Goal: Task Accomplishment & Management: Use online tool/utility

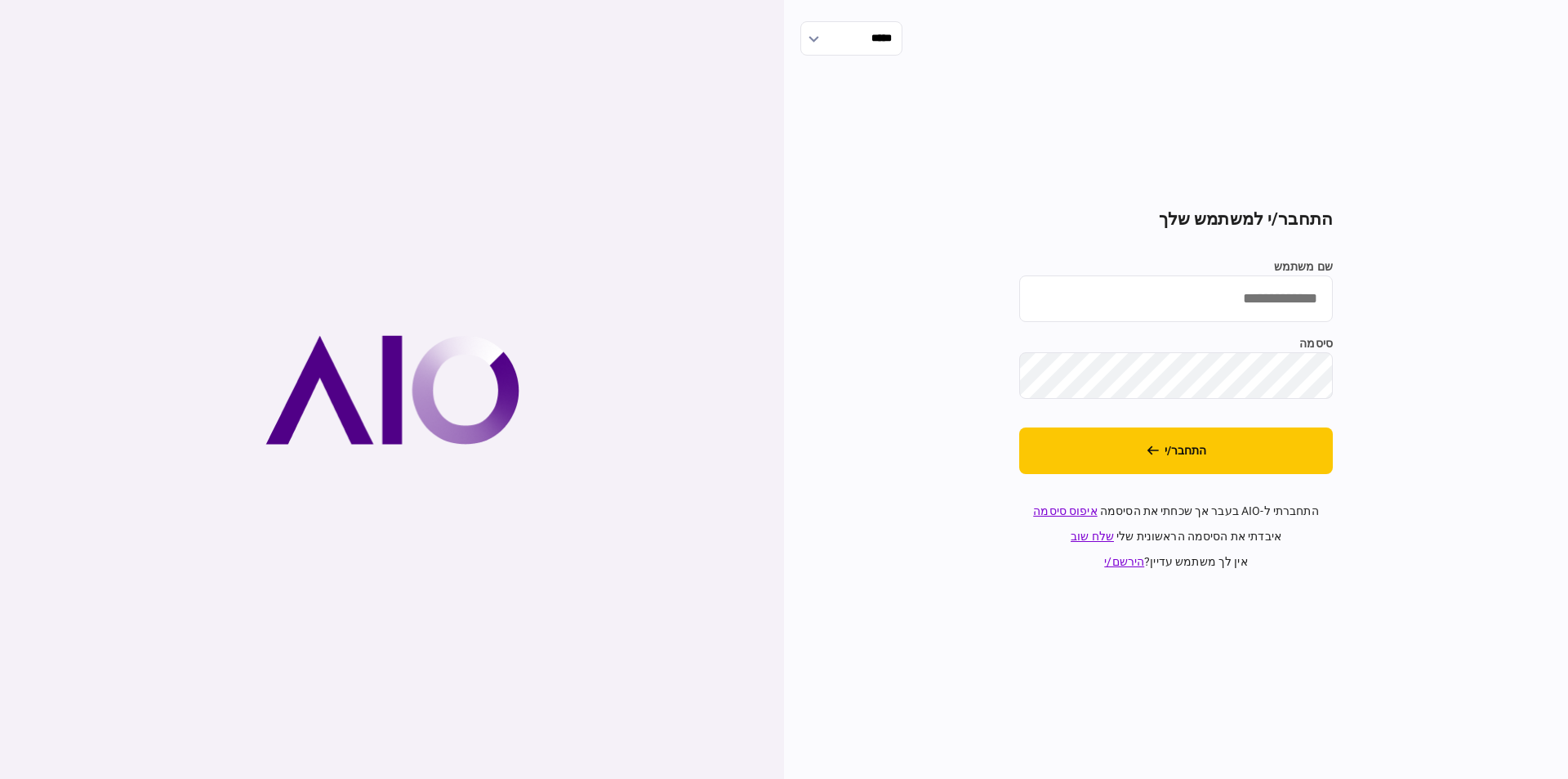
click at [1271, 294] on input "שם משתמש" at bounding box center [1176, 299] width 313 height 47
type input "*********"
click at [1182, 442] on button "התחבר/י" at bounding box center [1176, 450] width 313 height 47
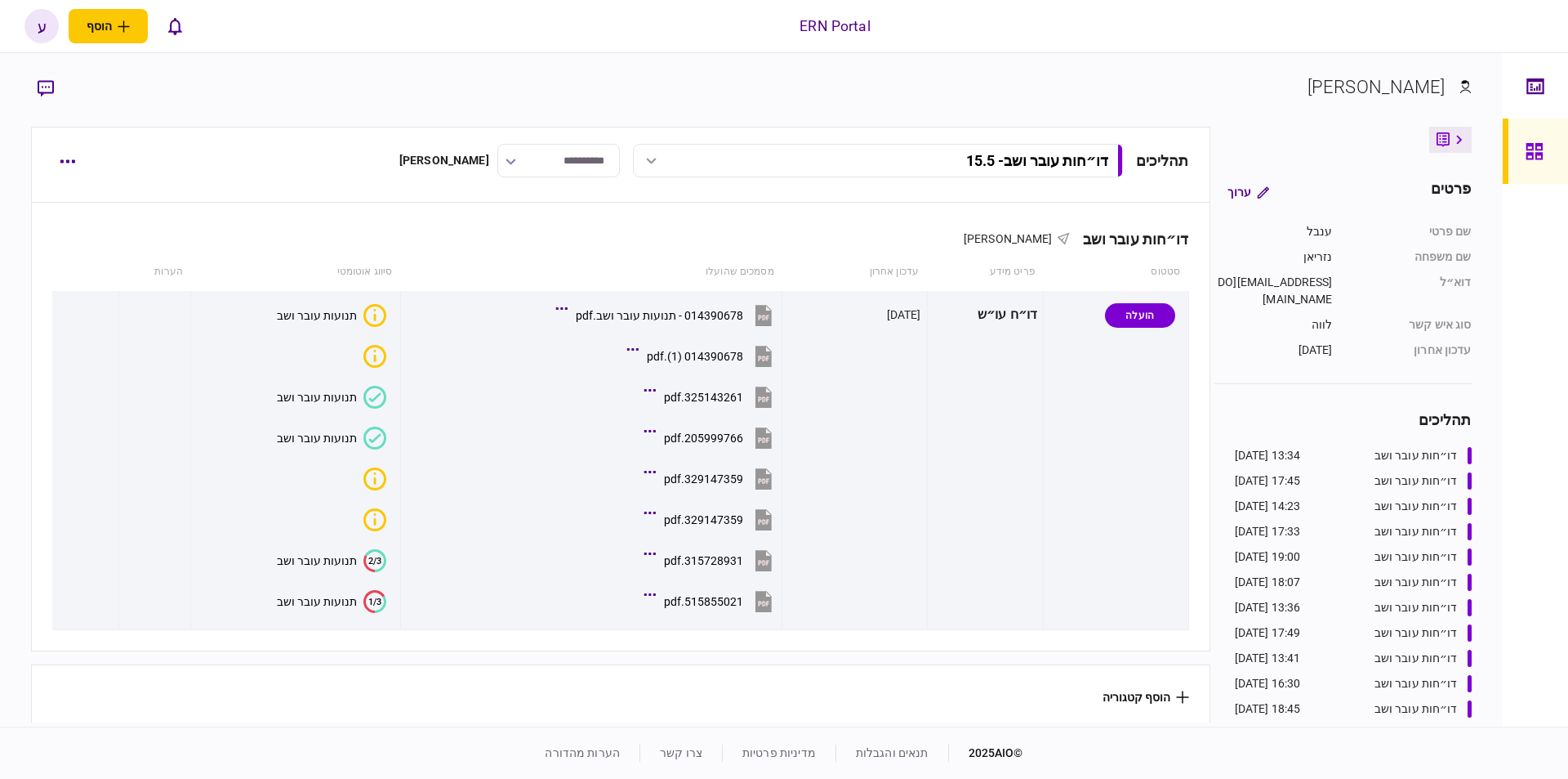
click at [643, 152] on div "דו״חות עובר ושב - 15.5" at bounding box center [878, 160] width 479 height 17
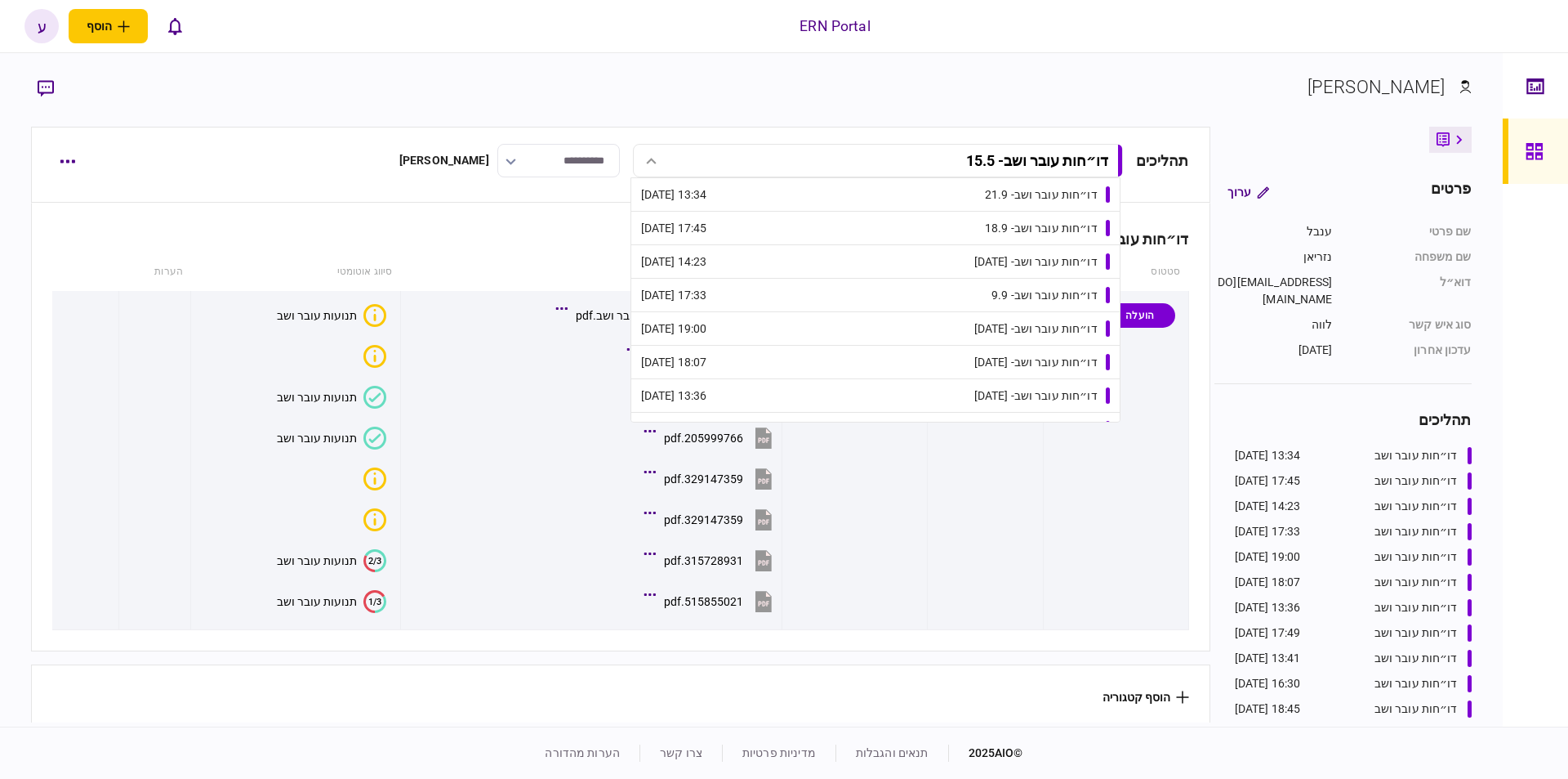
click at [1001, 191] on div "דו״חות עובר ושב - 21.9" at bounding box center [1041, 194] width 113 height 17
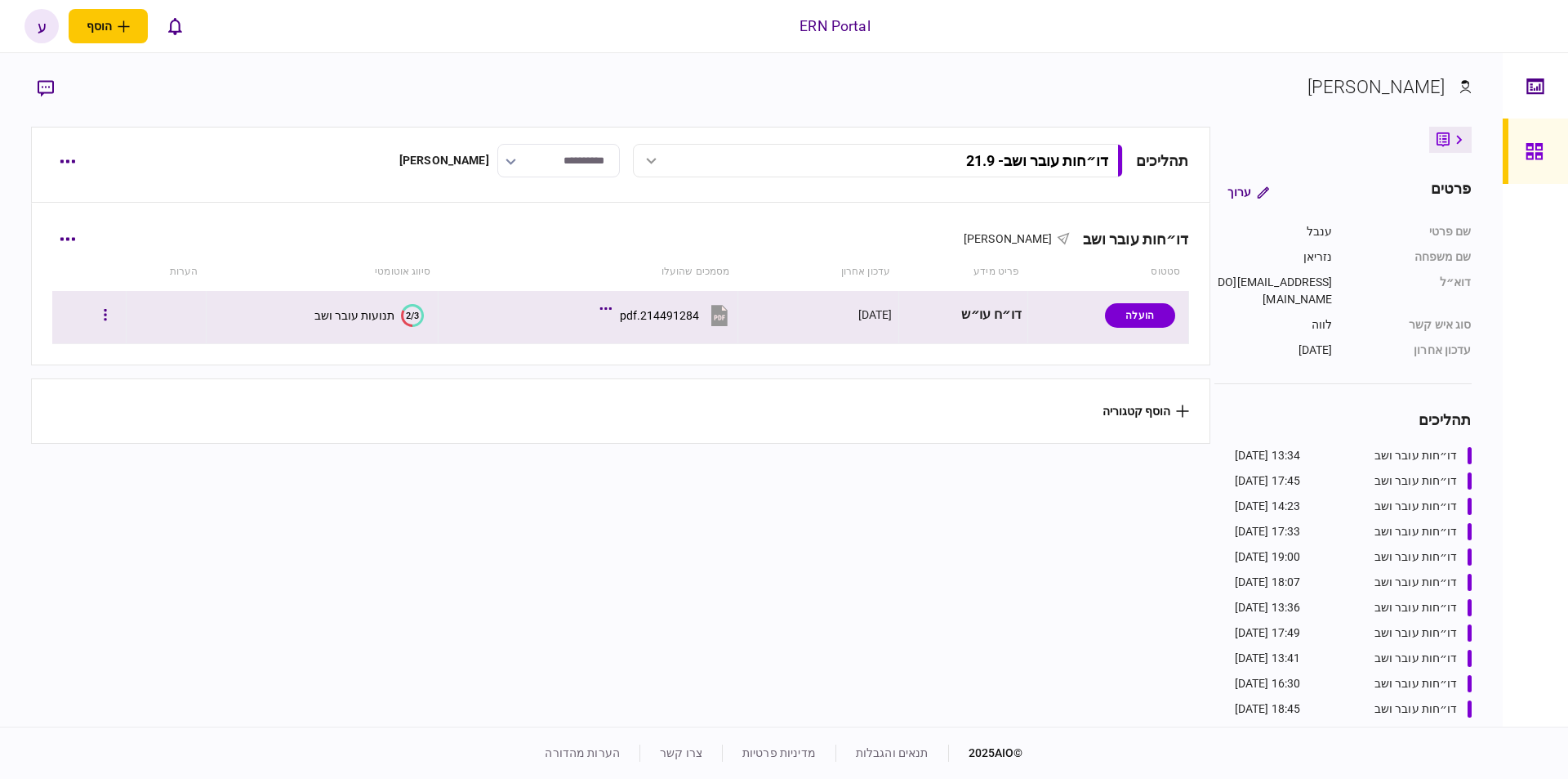
click at [102, 302] on div at bounding box center [89, 315] width 62 height 37
click at [116, 305] on button "button" at bounding box center [105, 315] width 29 height 29
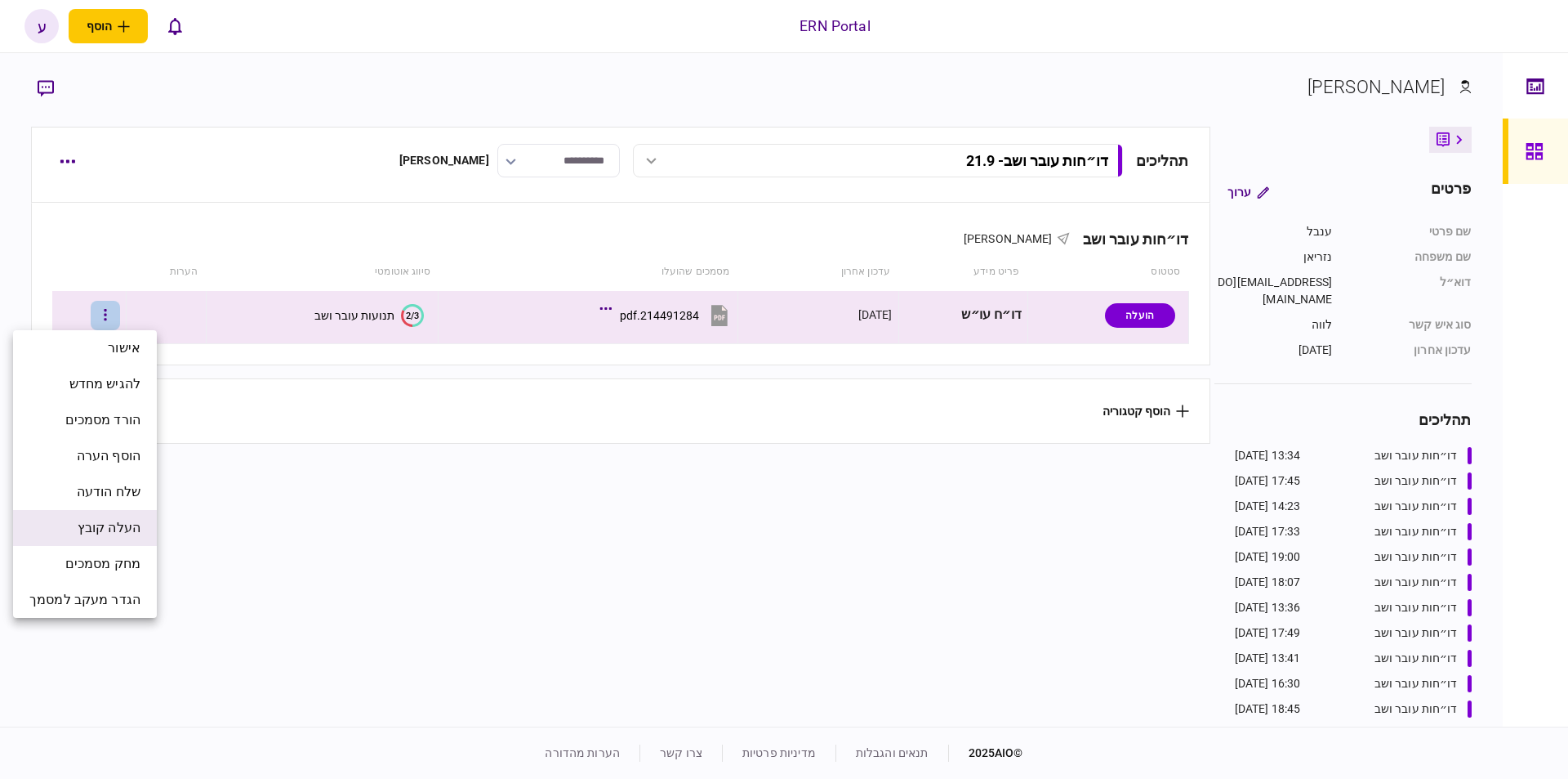
click at [135, 530] on span "העלה קובץ" at bounding box center [109, 527] width 63 height 19
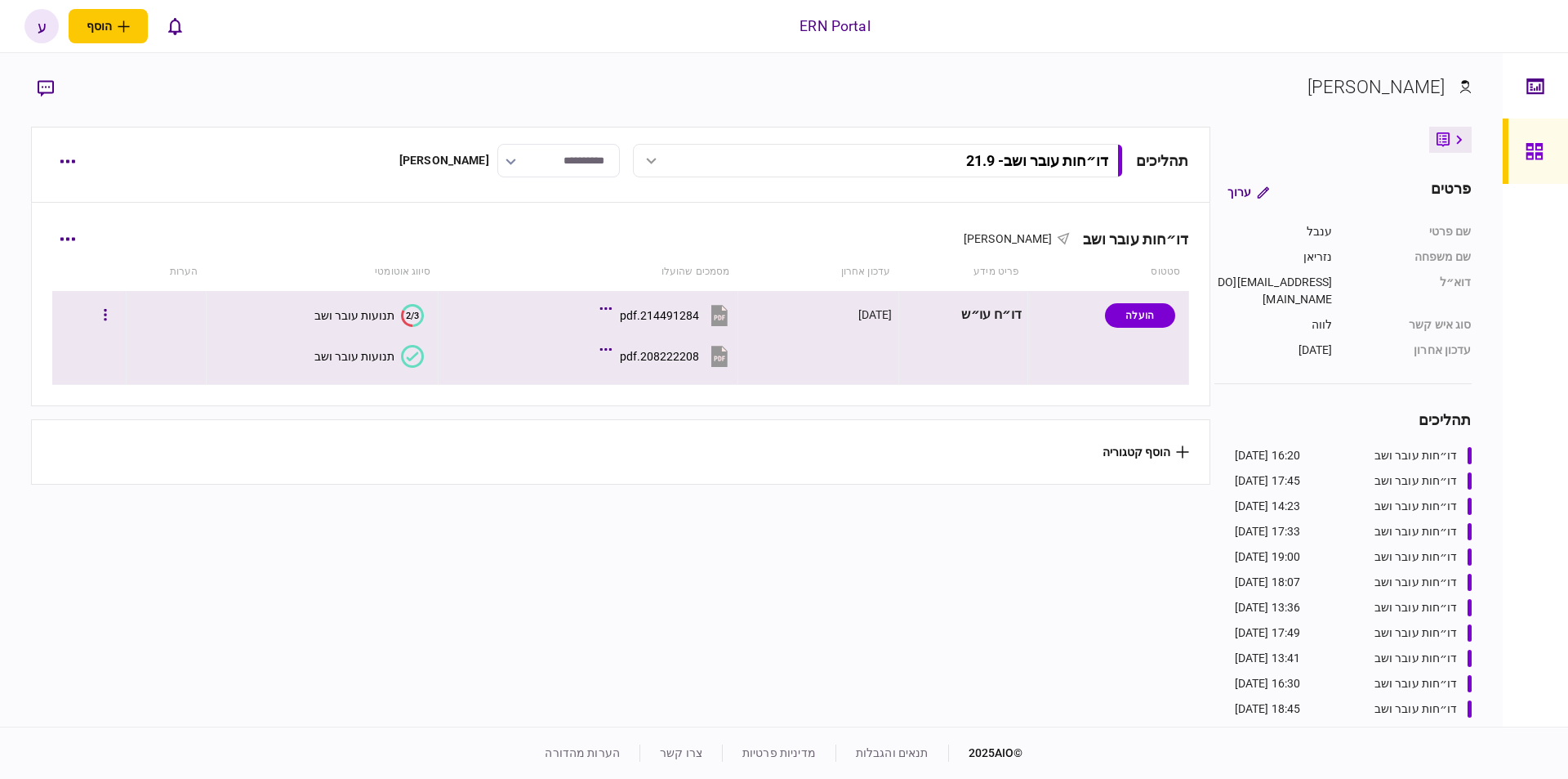
click at [360, 354] on div "תנועות עובר ושב" at bounding box center [354, 357] width 80 height 13
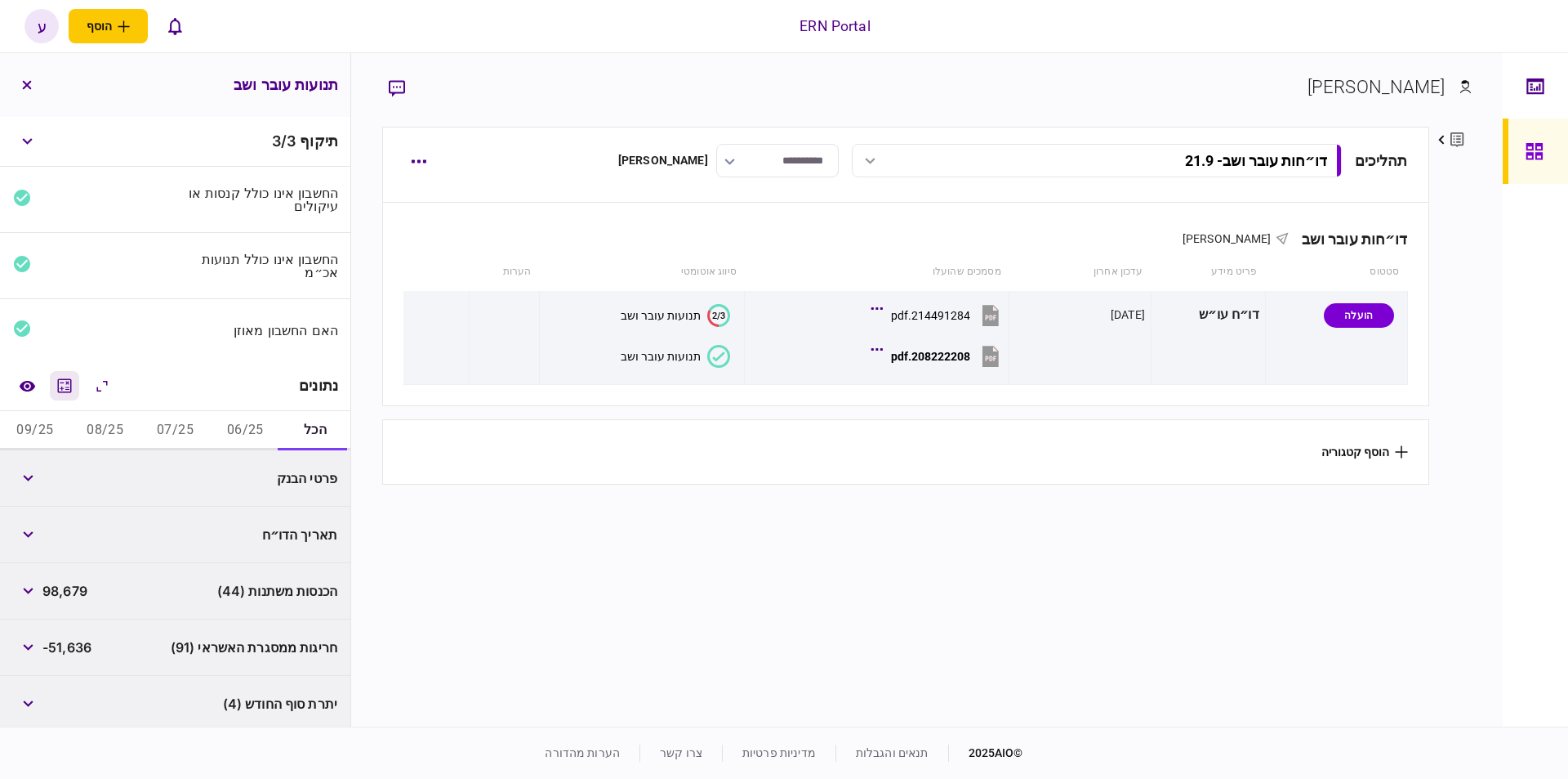
click at [74, 376] on icon "מחשבון" at bounding box center [64, 385] width 19 height 19
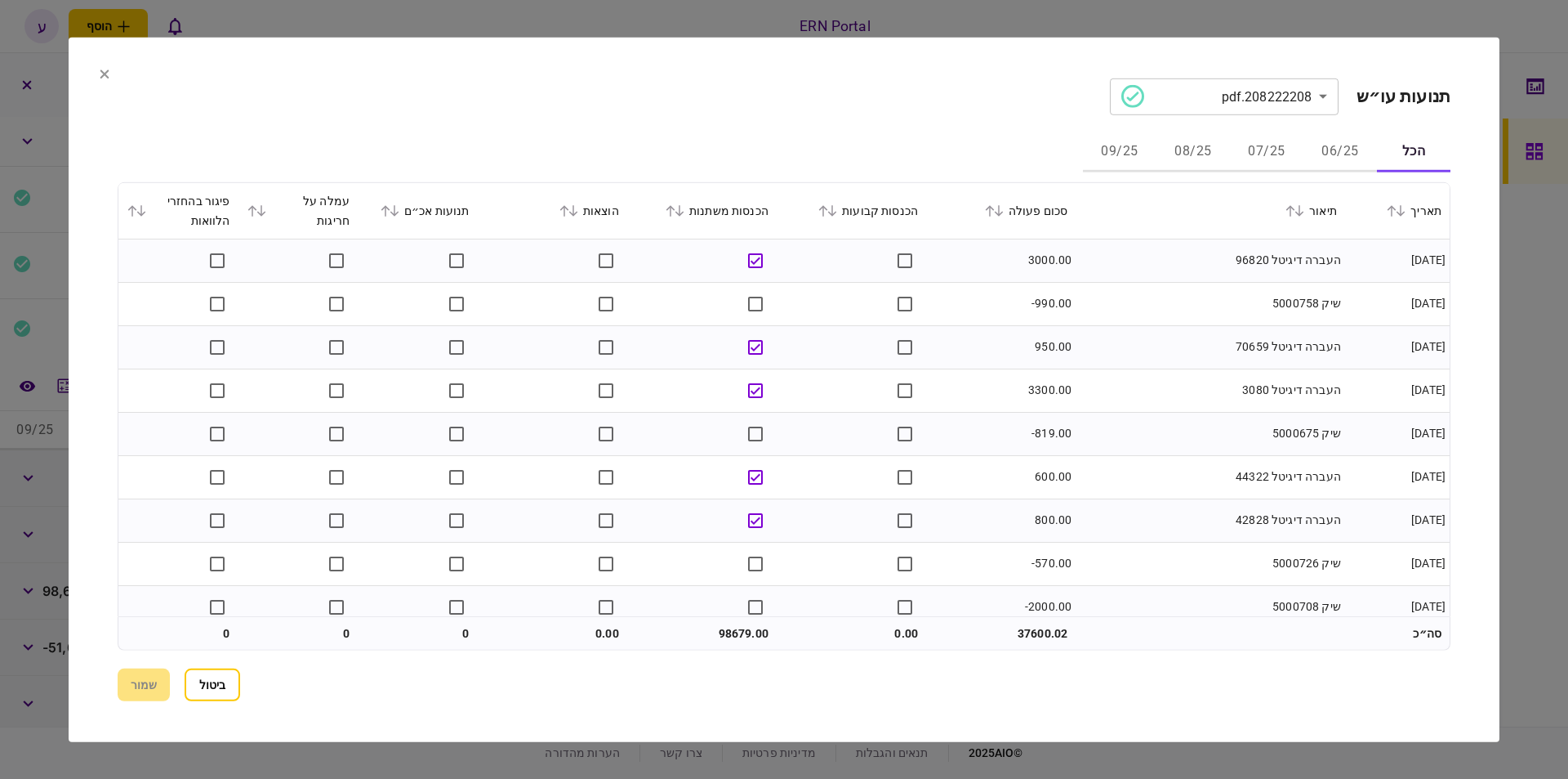
click at [1323, 150] on button "06/25" at bounding box center [1340, 151] width 73 height 39
click at [1244, 149] on button "07/25" at bounding box center [1267, 151] width 73 height 39
click at [1004, 207] on icon at bounding box center [998, 210] width 10 height 11
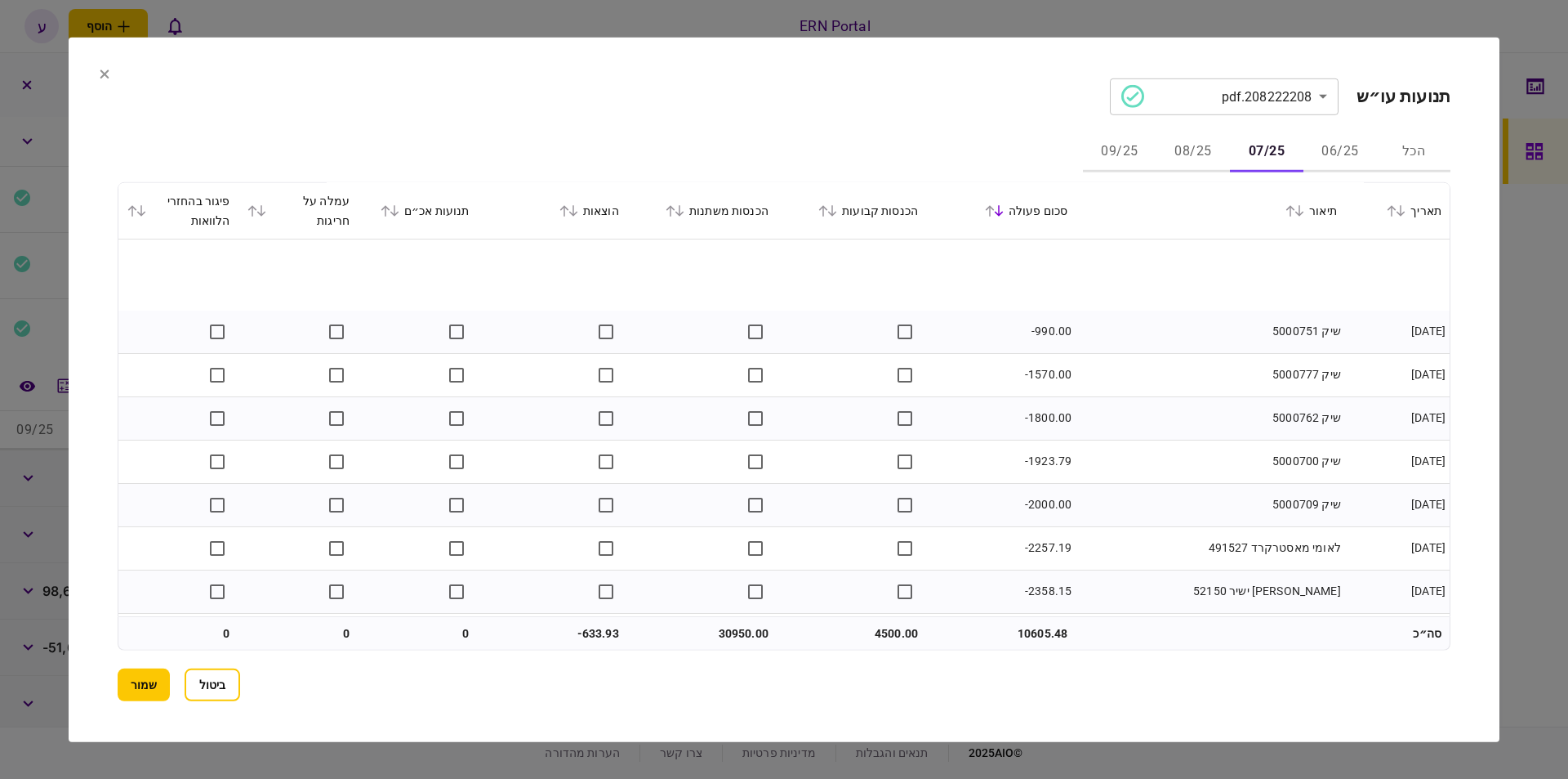
scroll to position [1661, 0]
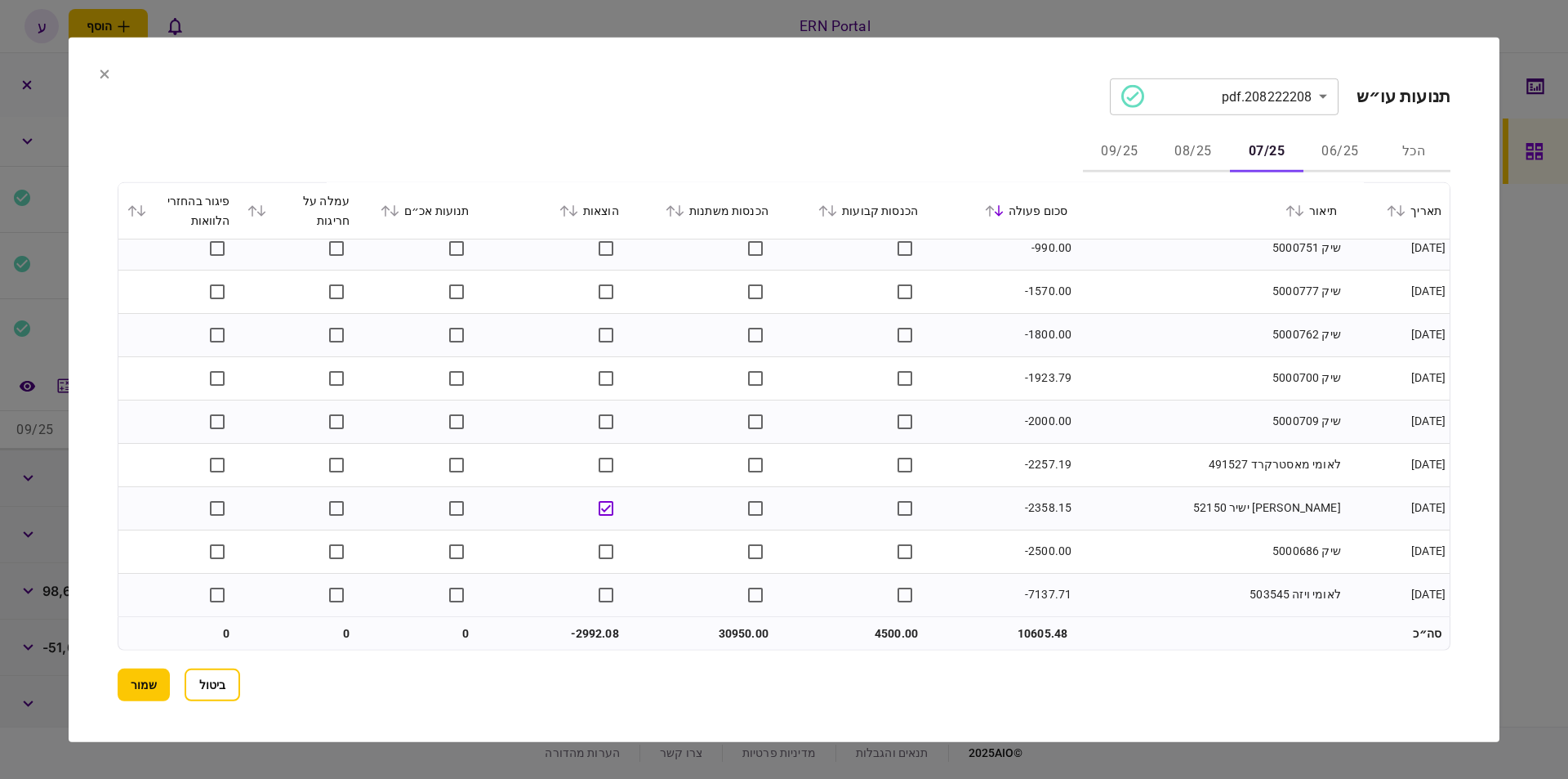
click at [1218, 148] on button "08/25" at bounding box center [1193, 151] width 73 height 39
click at [1158, 144] on button "08/25" at bounding box center [1193, 151] width 73 height 39
click at [1123, 148] on button "09/25" at bounding box center [1120, 151] width 73 height 39
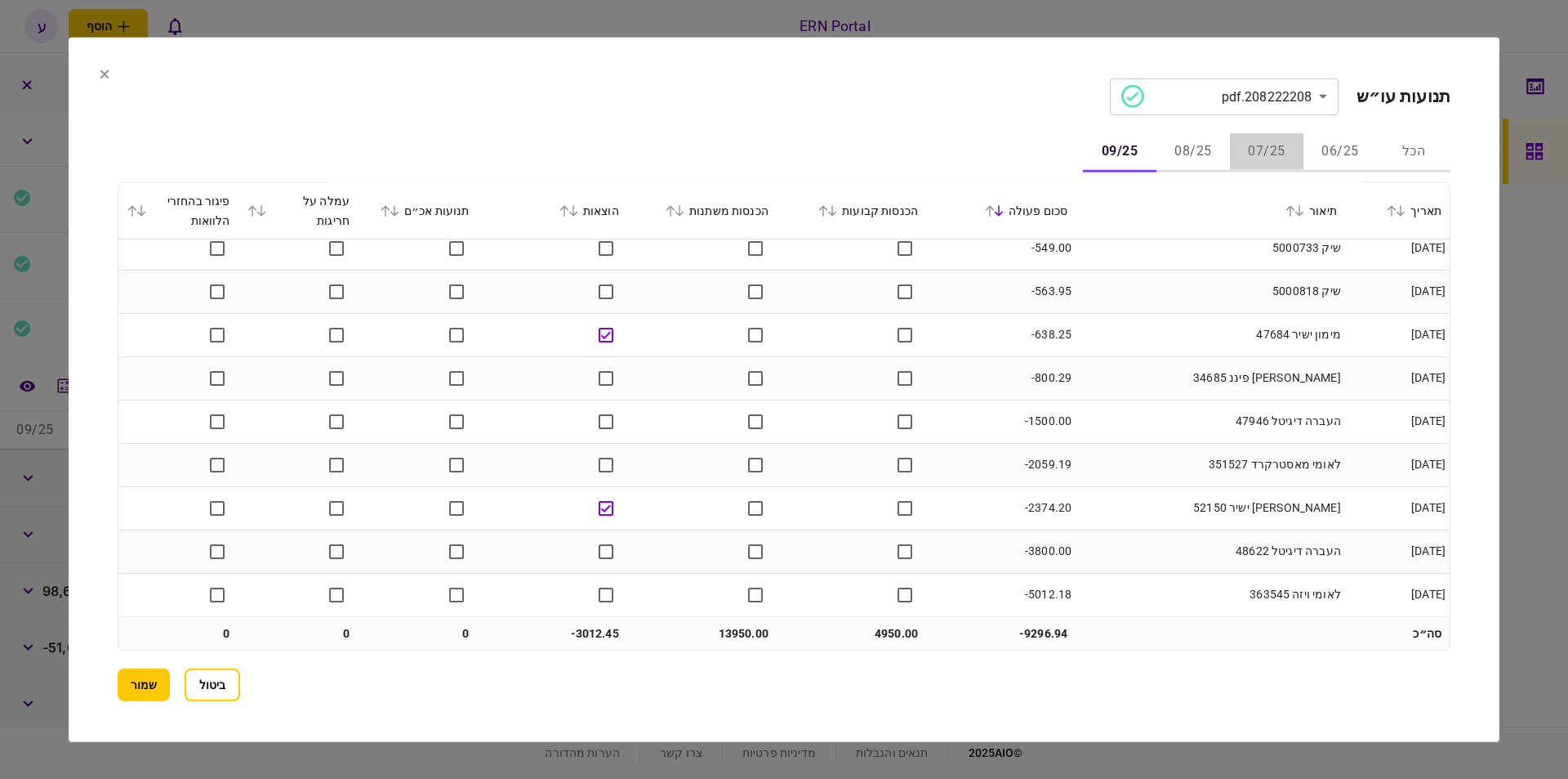
drag, startPoint x: 1235, startPoint y: 153, endPoint x: 1221, endPoint y: 154, distance: 14.0
click at [1229, 154] on div "הכל 06/25 07/25 08/25 09/25" at bounding box center [784, 151] width 1334 height 39
click at [1195, 155] on button "08/25" at bounding box center [1193, 151] width 73 height 39
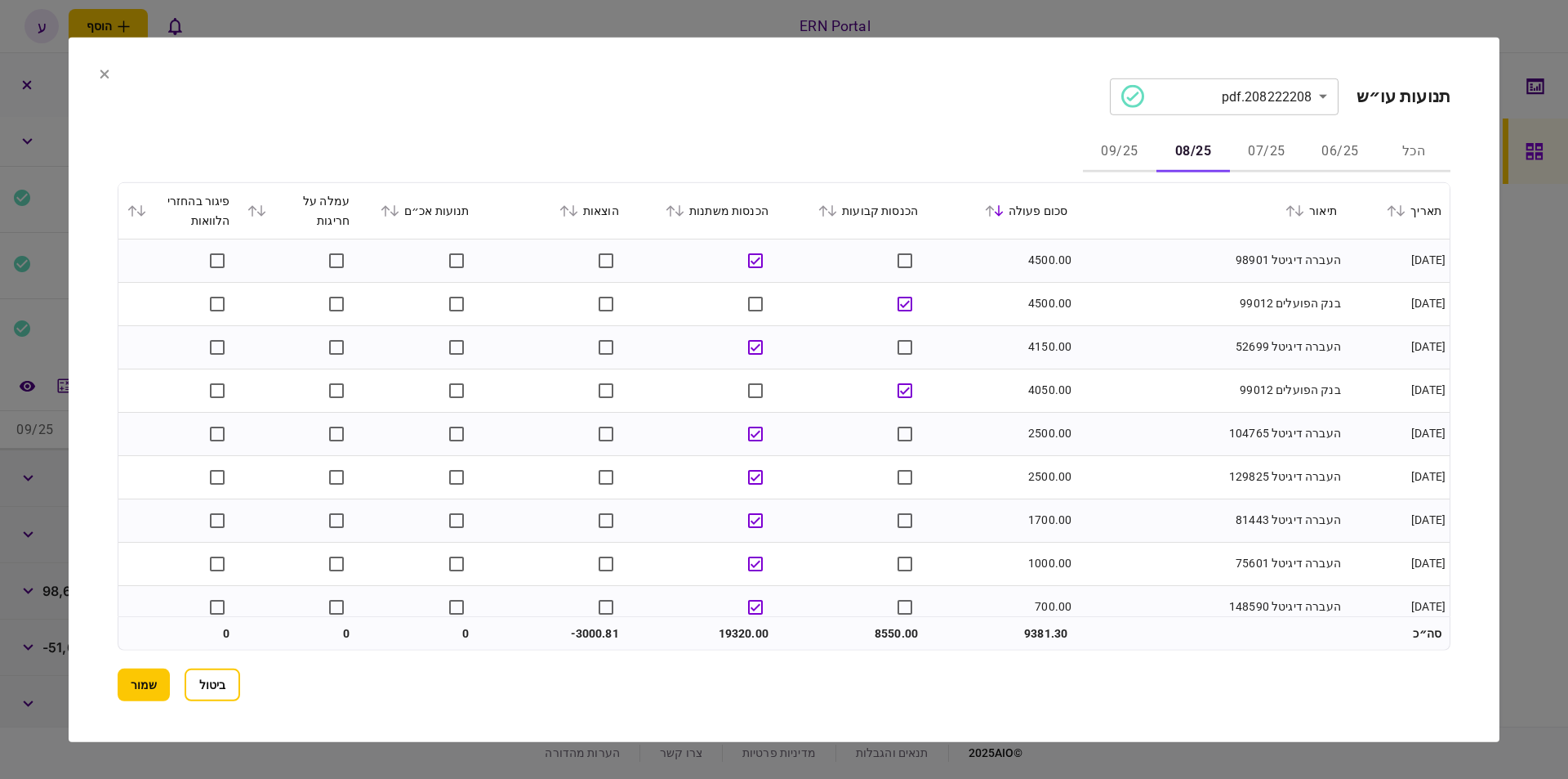
click at [572, 215] on div "הוצאות" at bounding box center [552, 210] width 133 height 19
click at [570, 214] on icon at bounding box center [565, 211] width 9 height 11
click at [138, 692] on button "שמור" at bounding box center [143, 686] width 52 height 33
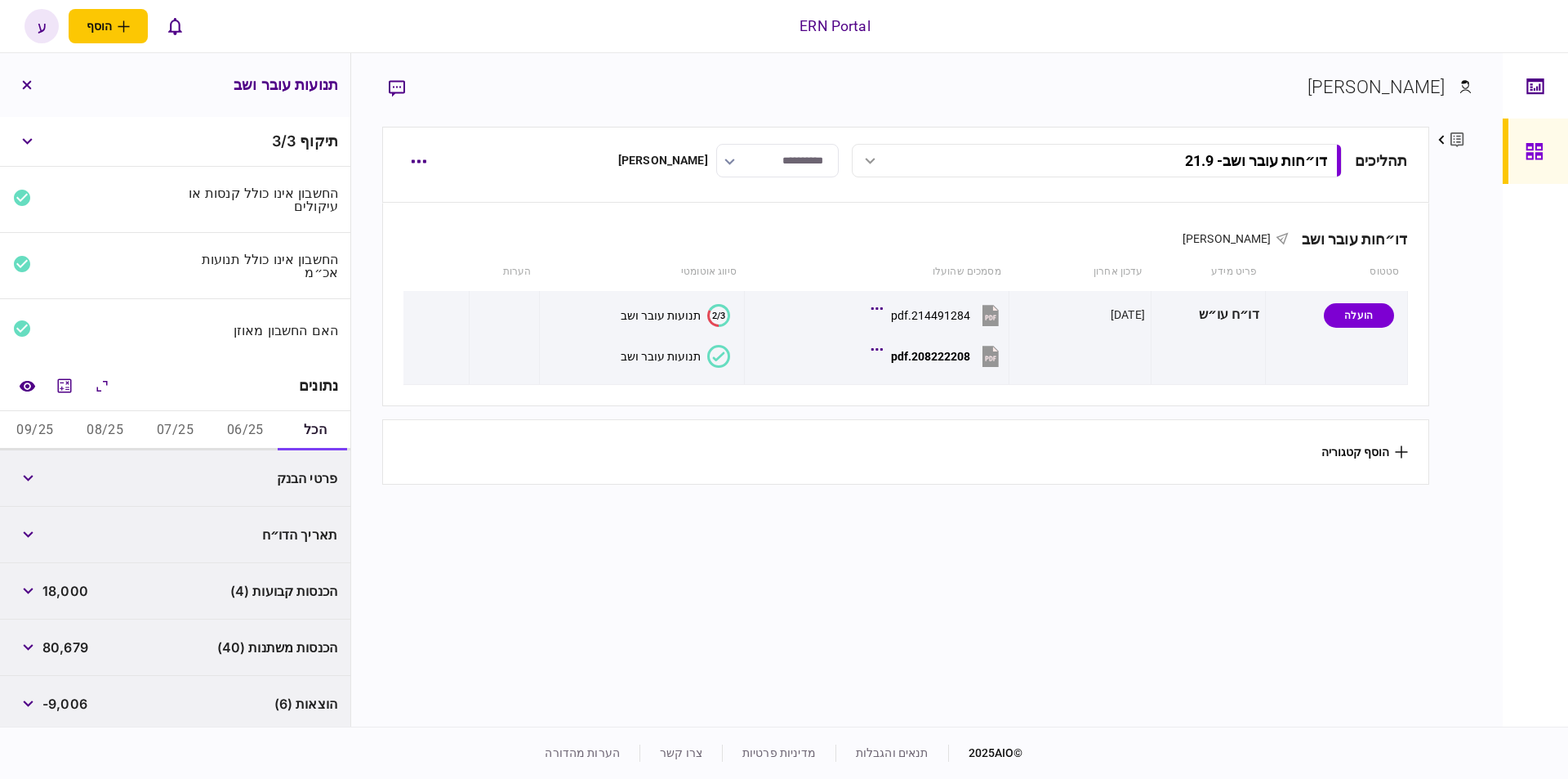
click at [244, 414] on button "06/25" at bounding box center [245, 431] width 71 height 39
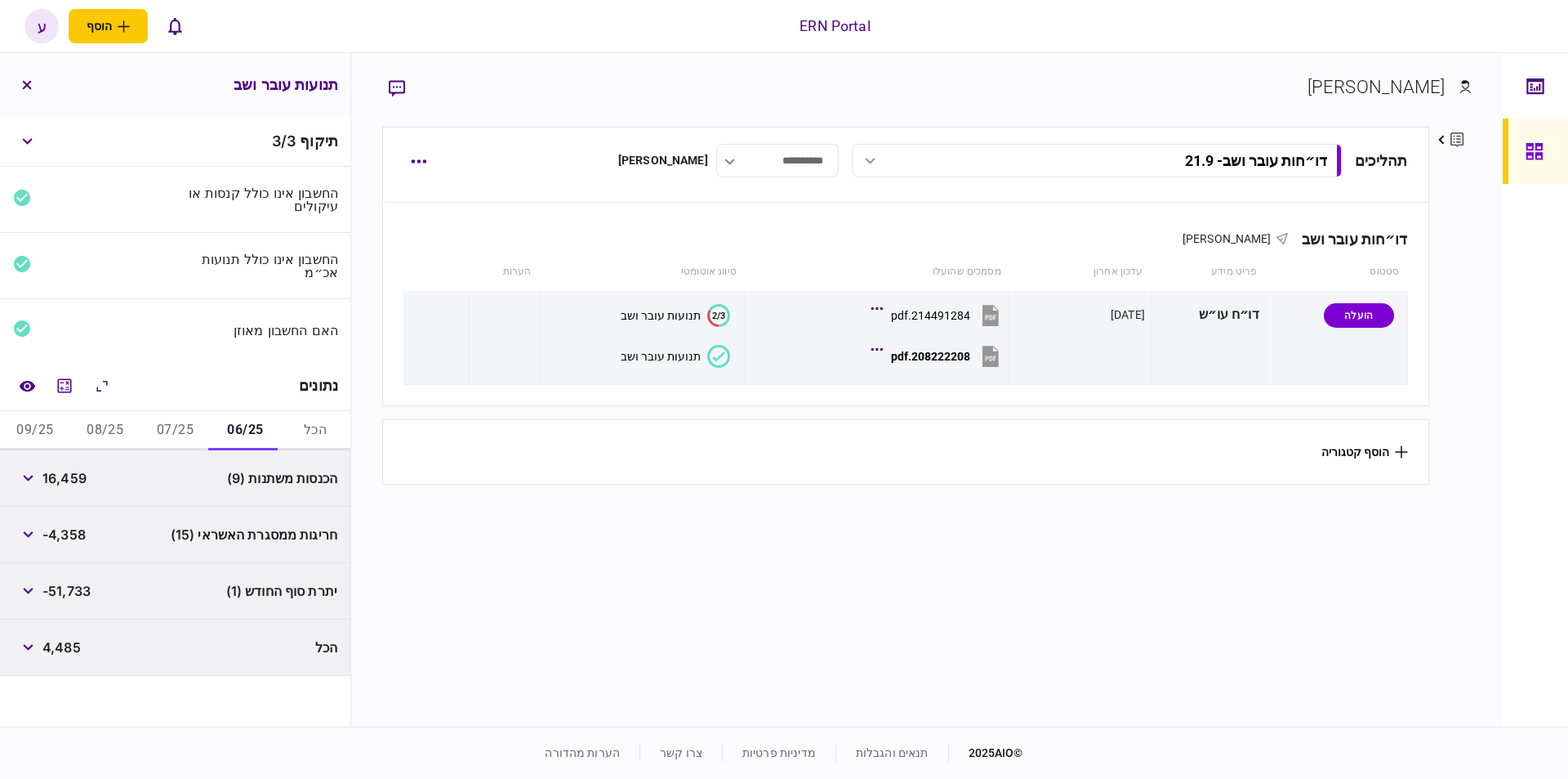
click at [202, 417] on button "07/25" at bounding box center [175, 431] width 71 height 39
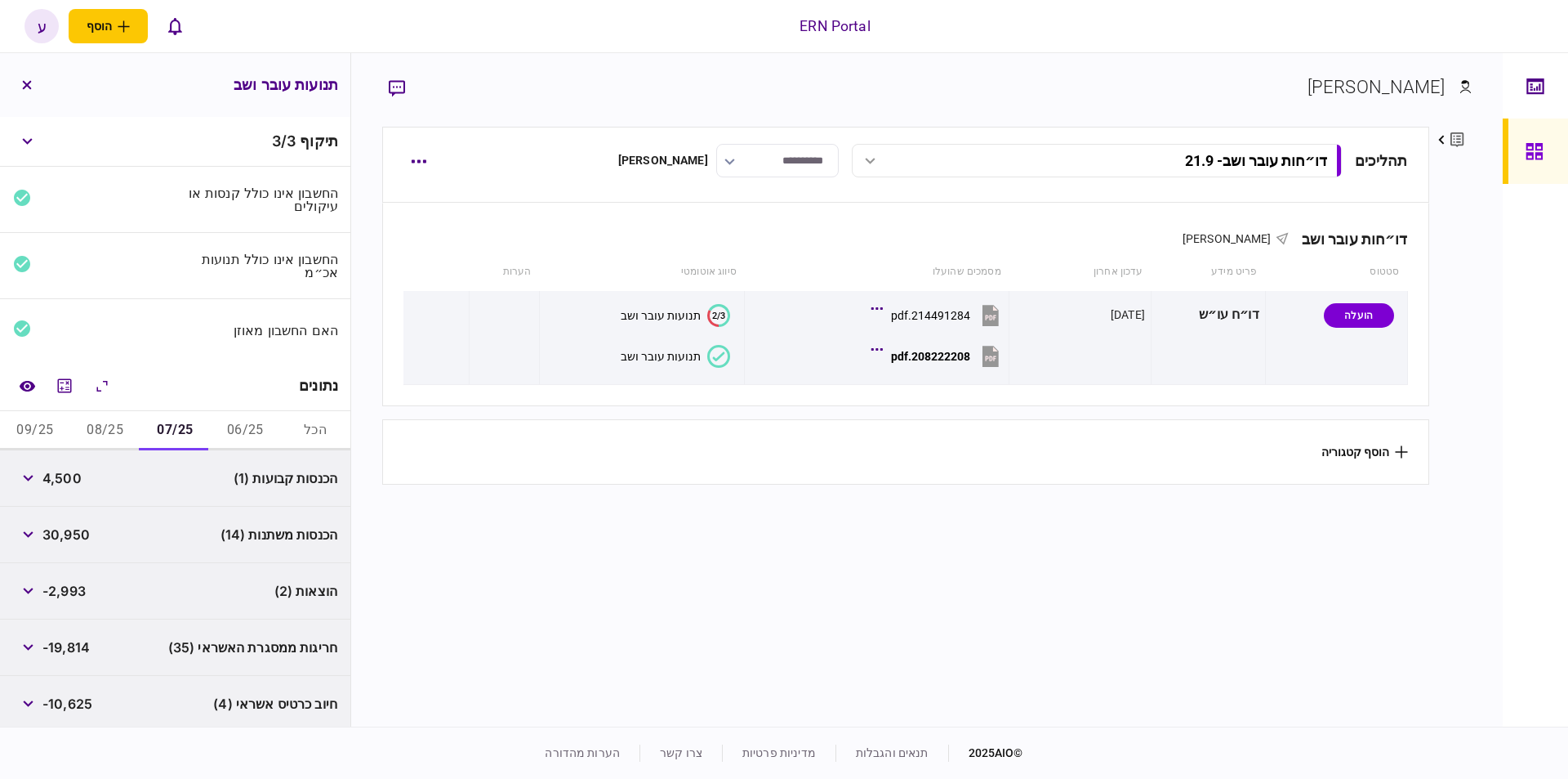
click at [68, 472] on span "4,500" at bounding box center [61, 477] width 39 height 19
copy span "4,500"
click at [69, 525] on span "30,950" at bounding box center [66, 534] width 48 height 19
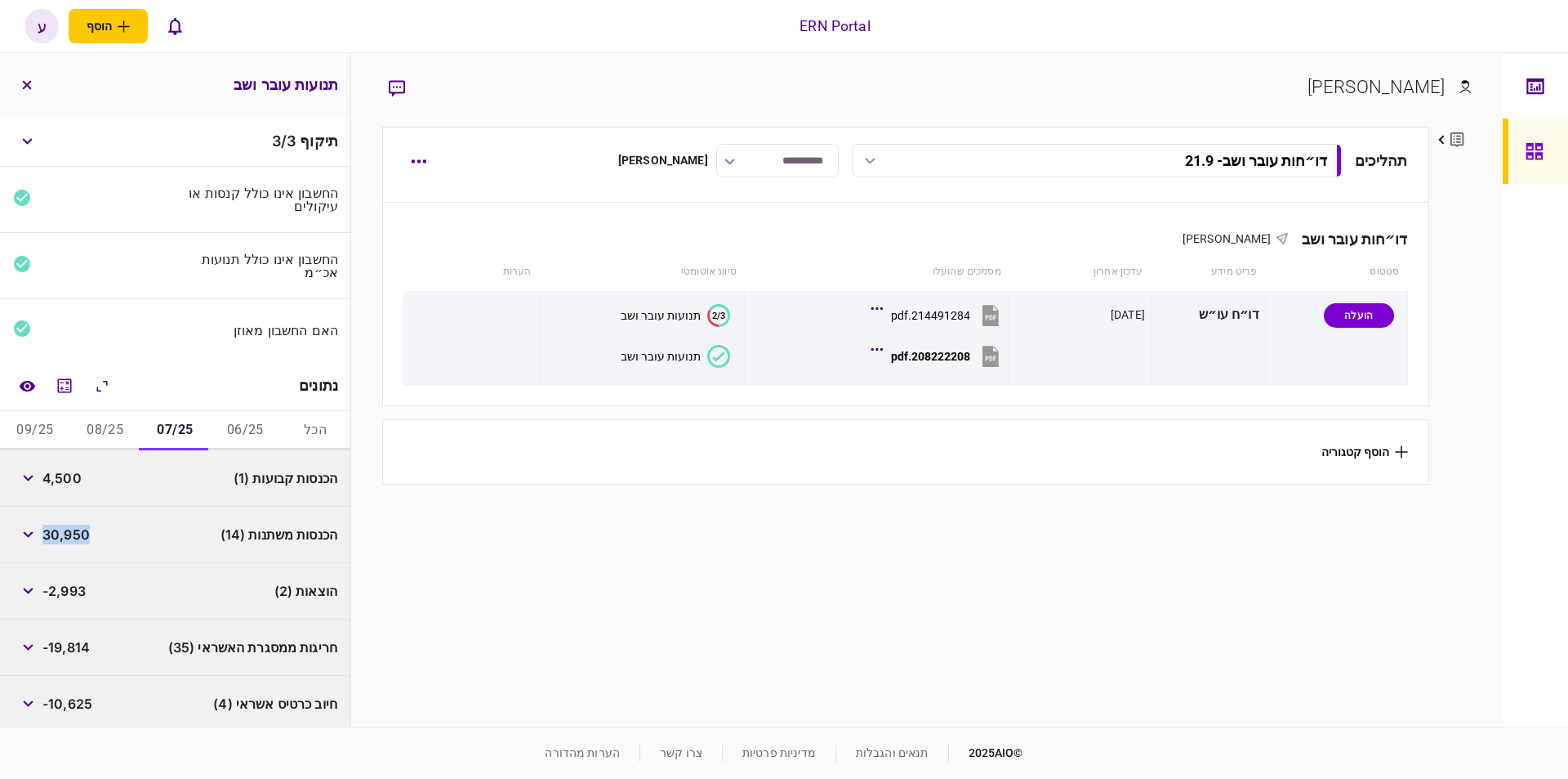
copy span "30,950"
click at [82, 590] on span "-2,993" at bounding box center [63, 590] width 43 height 19
click at [80, 588] on span "-2,993" at bounding box center [63, 590] width 43 height 19
copy span "2,993"
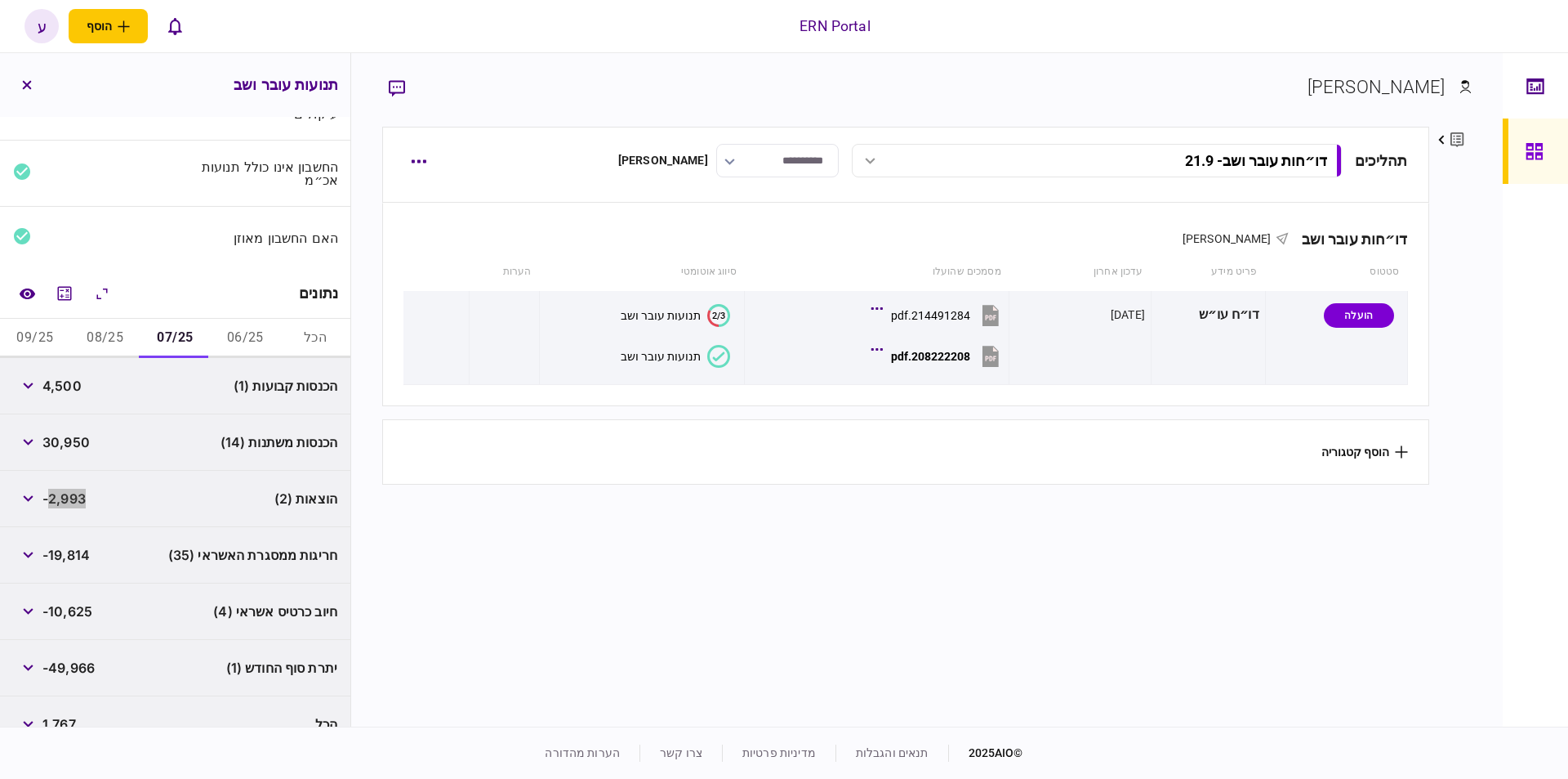
scroll to position [115, 0]
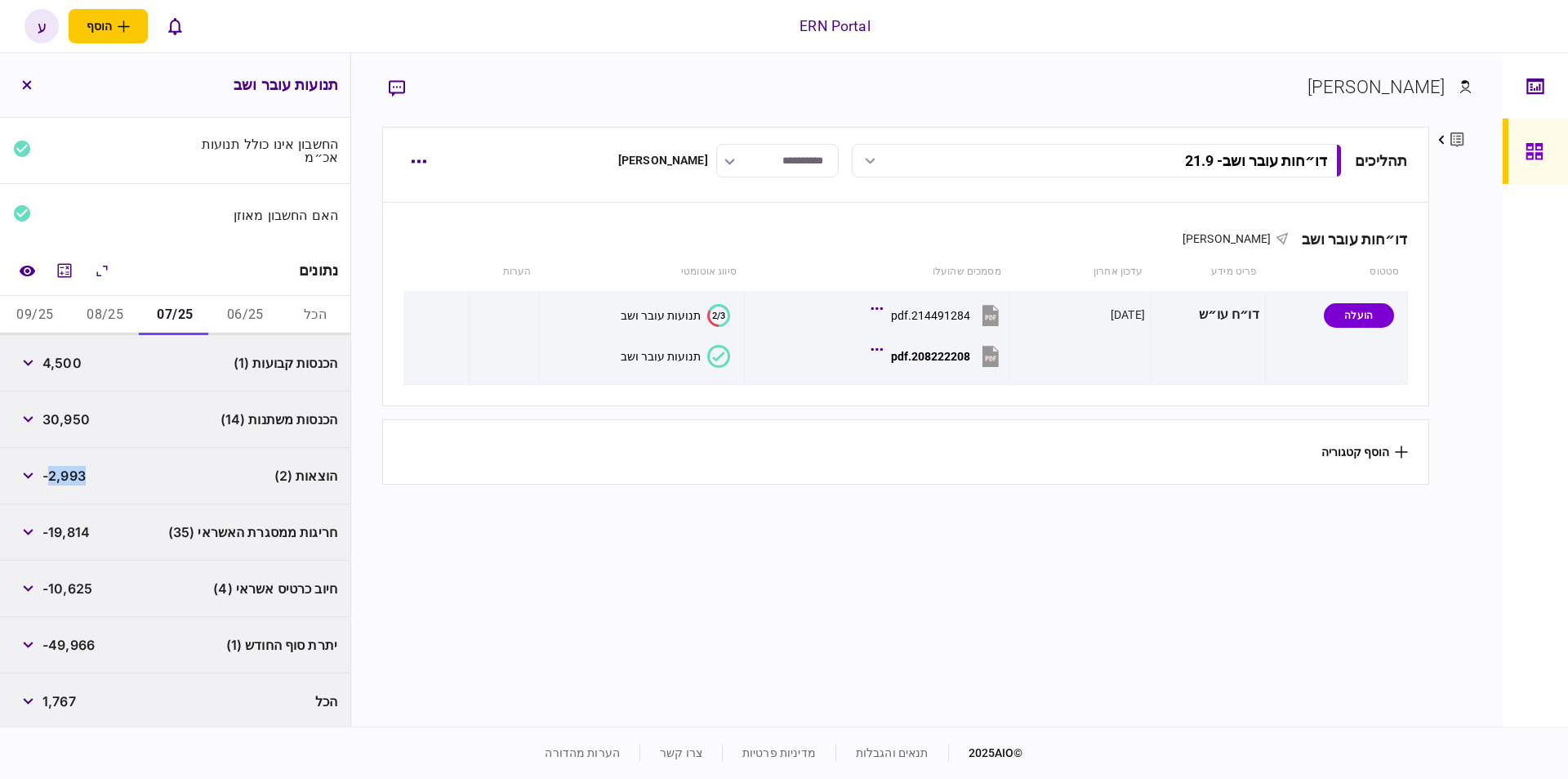
click at [80, 643] on span "-49,966" at bounding box center [68, 644] width 52 height 19
click at [82, 642] on span "-49,966" at bounding box center [68, 644] width 52 height 19
copy div "-49,966"
click at [132, 315] on button "08/25" at bounding box center [105, 315] width 71 height 39
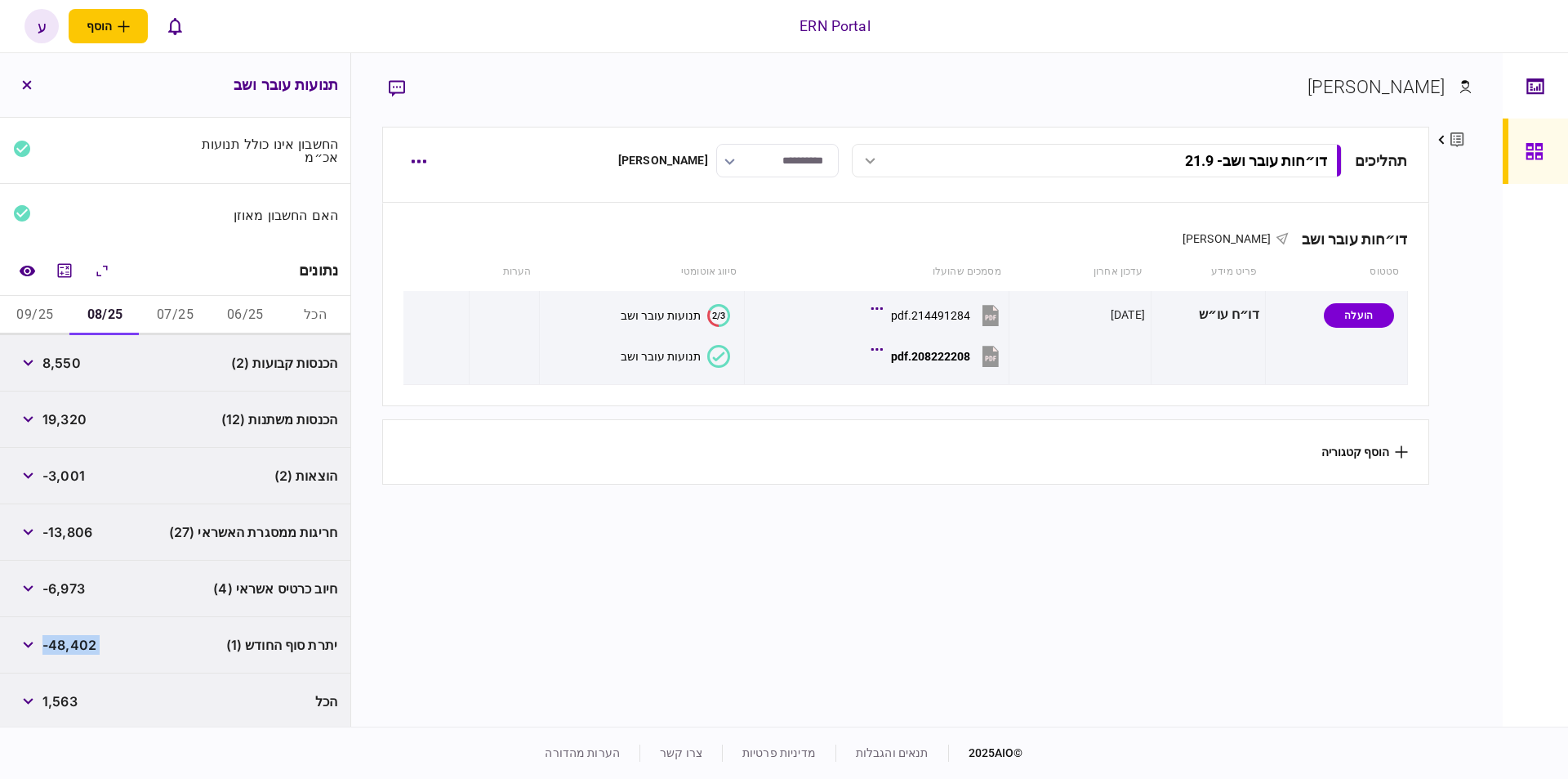
click at [49, 364] on span "8,550" at bounding box center [61, 362] width 38 height 19
copy span "8,550"
click at [62, 418] on span "19,320" at bounding box center [64, 419] width 44 height 19
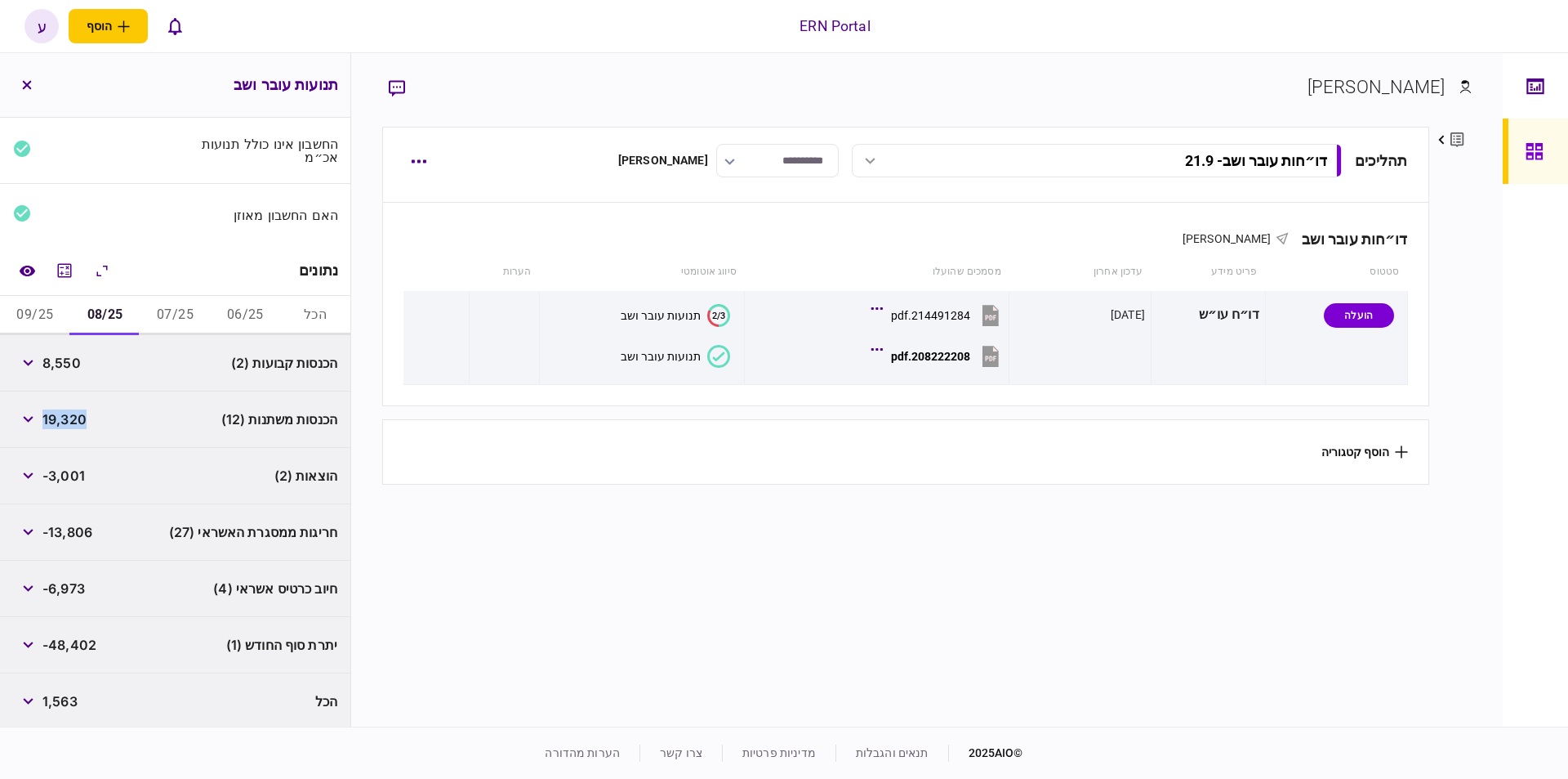
copy span "19,320"
click at [65, 476] on span "-3,001" at bounding box center [63, 475] width 42 height 19
copy span "3,001"
click at [96, 637] on span "-48,402" at bounding box center [69, 644] width 54 height 19
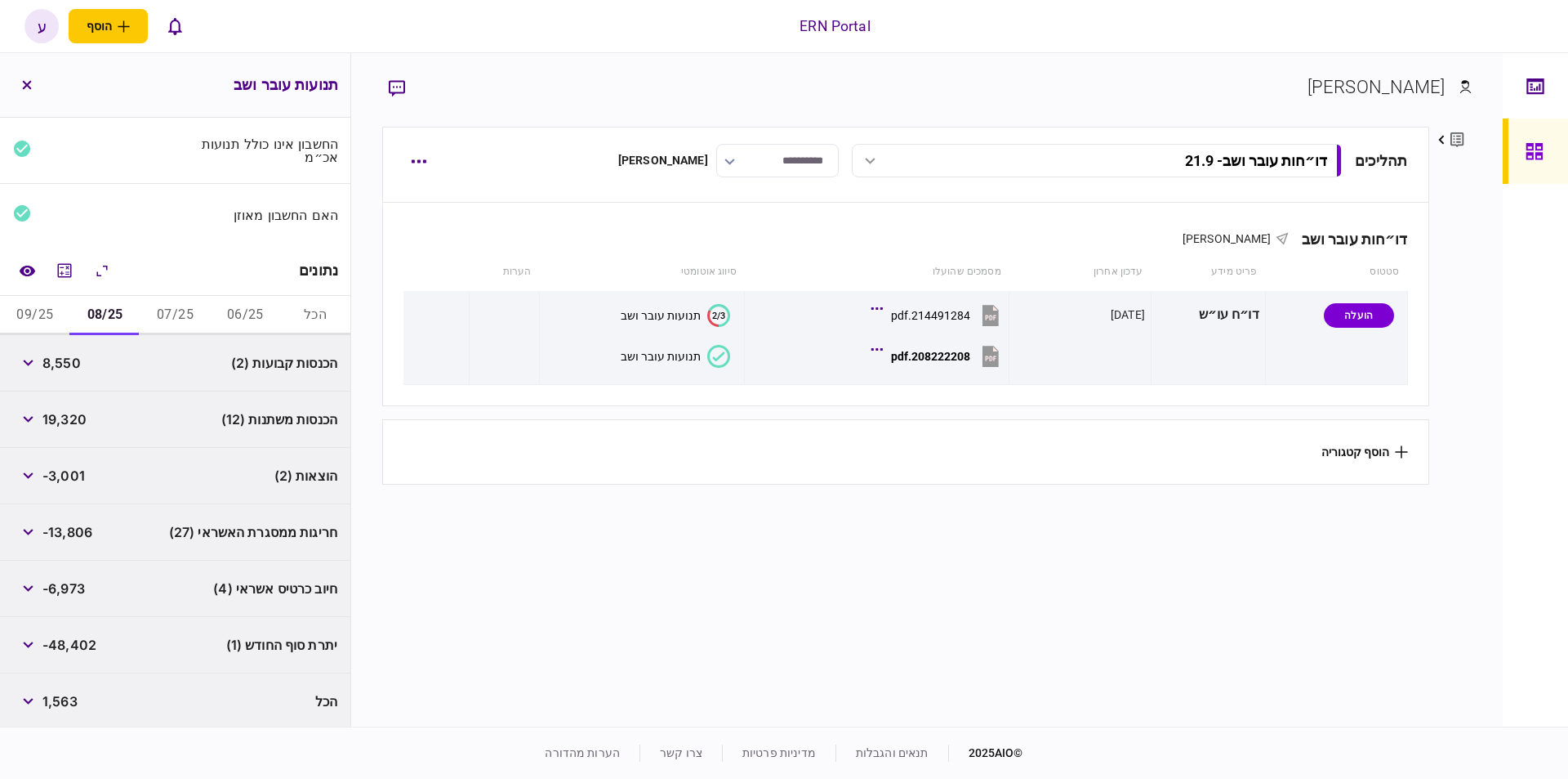
click at [96, 637] on span "-48,402" at bounding box center [69, 644] width 54 height 19
copy div "-48,402"
click at [38, 313] on button "09/25" at bounding box center [35, 315] width 71 height 39
click at [75, 367] on span "4,950" at bounding box center [61, 362] width 38 height 19
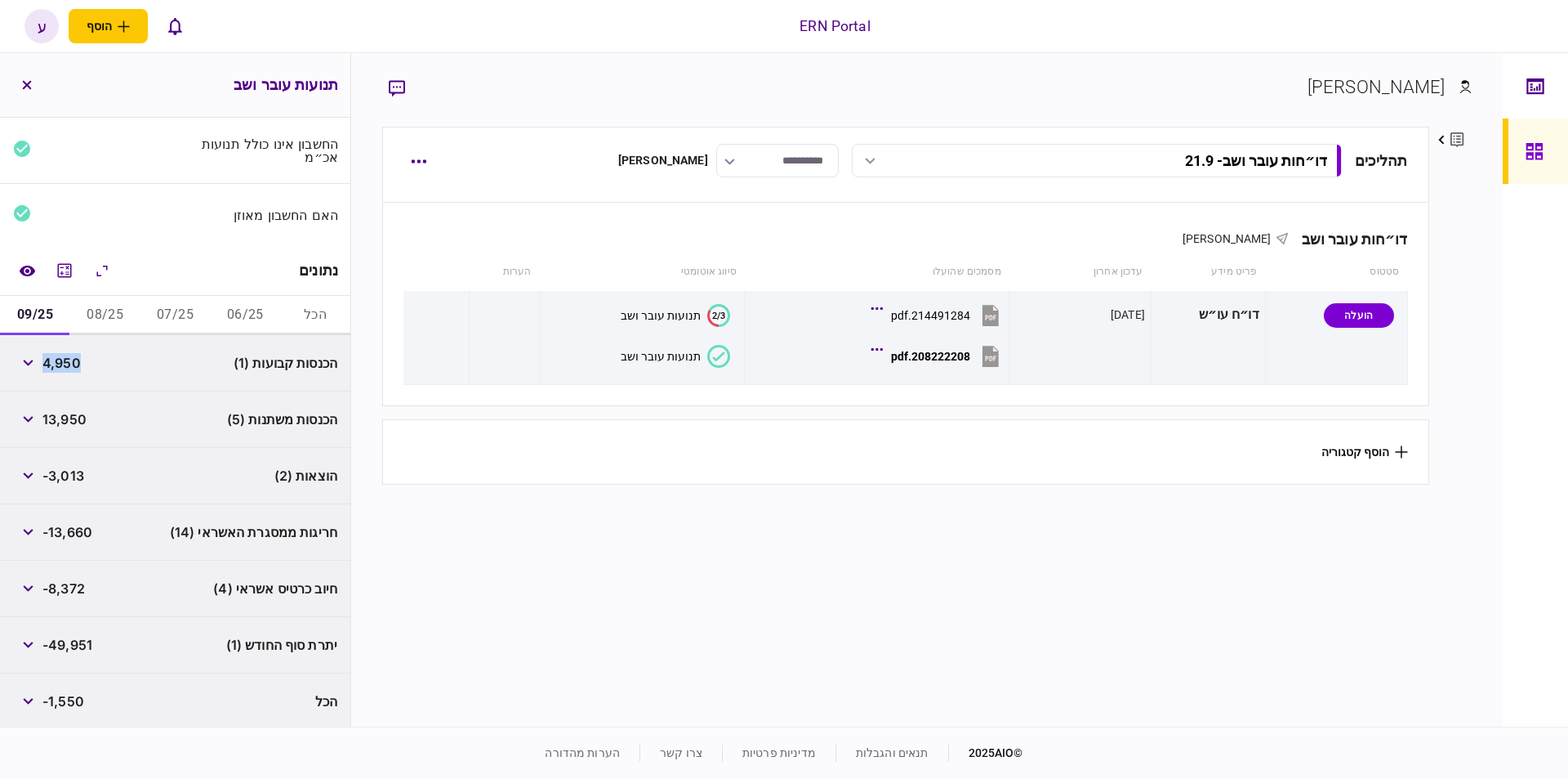
click at [75, 367] on span "4,950" at bounding box center [61, 362] width 38 height 19
copy span "4,950"
click at [54, 417] on span "13,950" at bounding box center [64, 419] width 44 height 19
copy span "13,950"
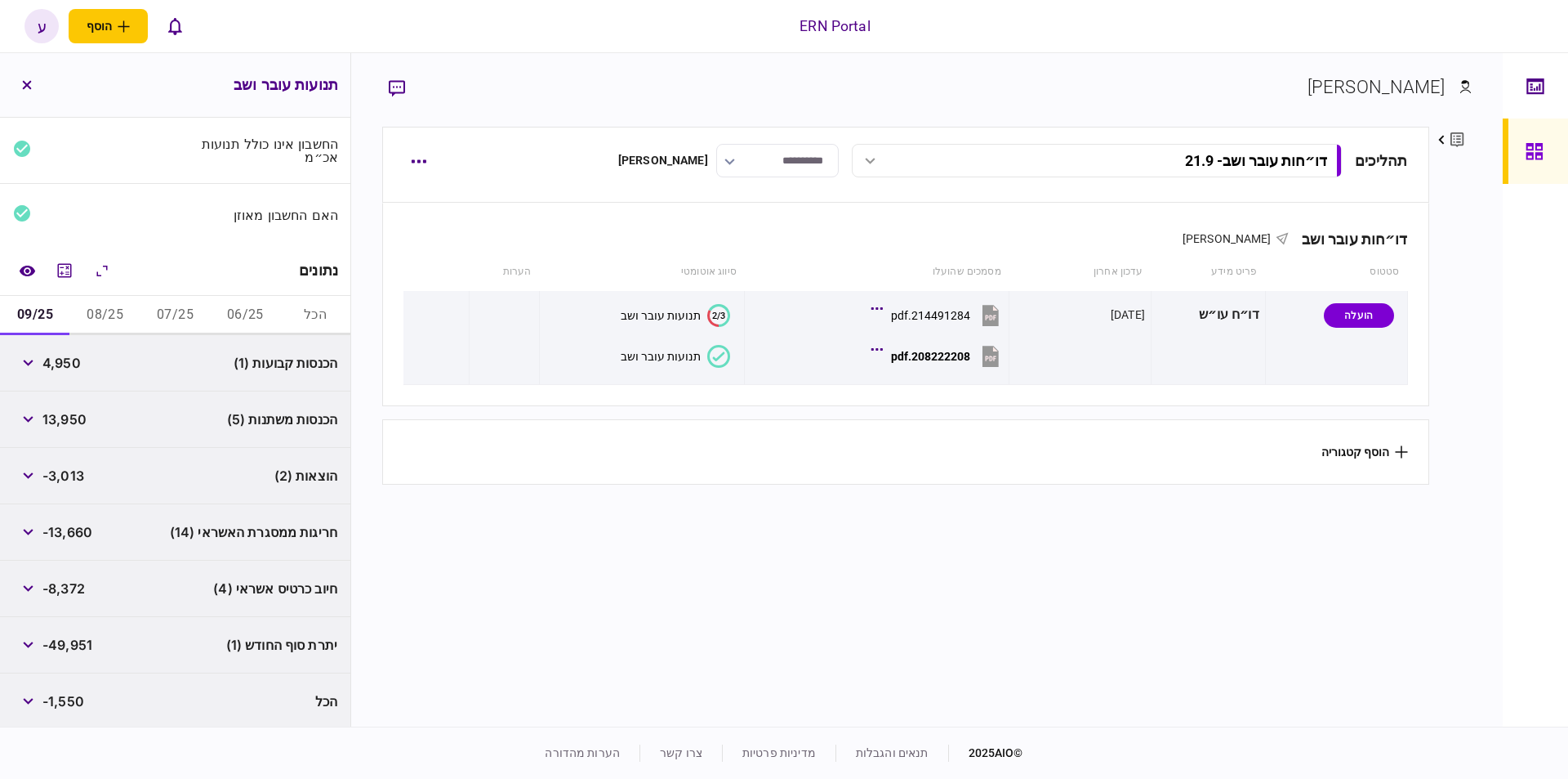
click at [60, 472] on span "-3,013" at bounding box center [62, 475] width 41 height 19
click at [85, 639] on span "-49,951" at bounding box center [67, 644] width 49 height 19
